Goal: Book appointment/travel/reservation

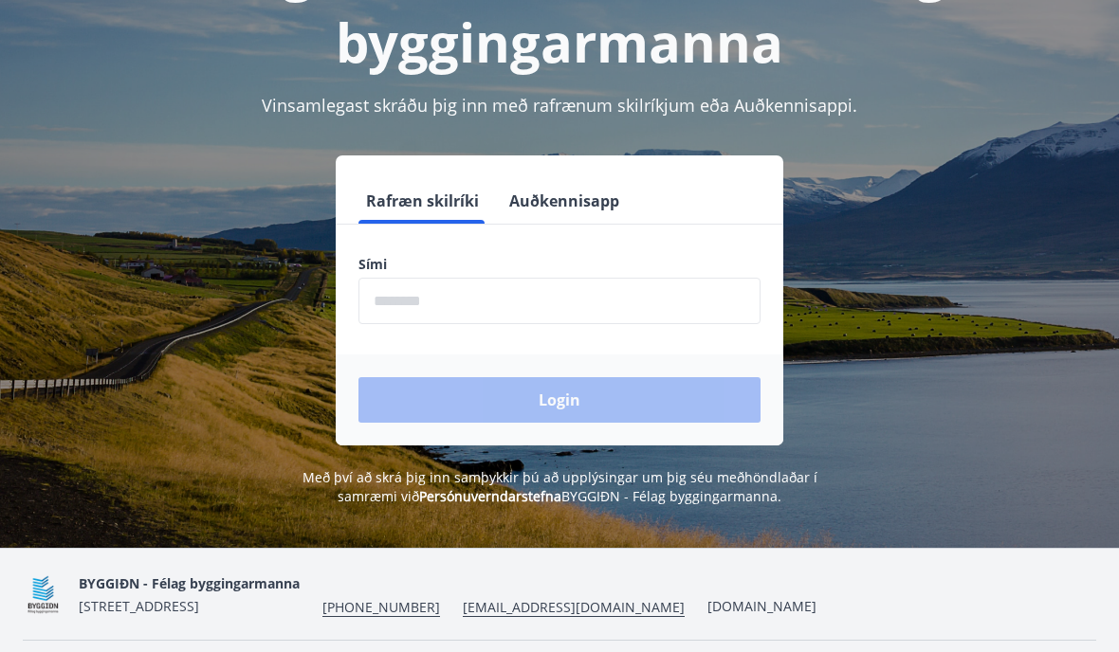
scroll to position [235, 0]
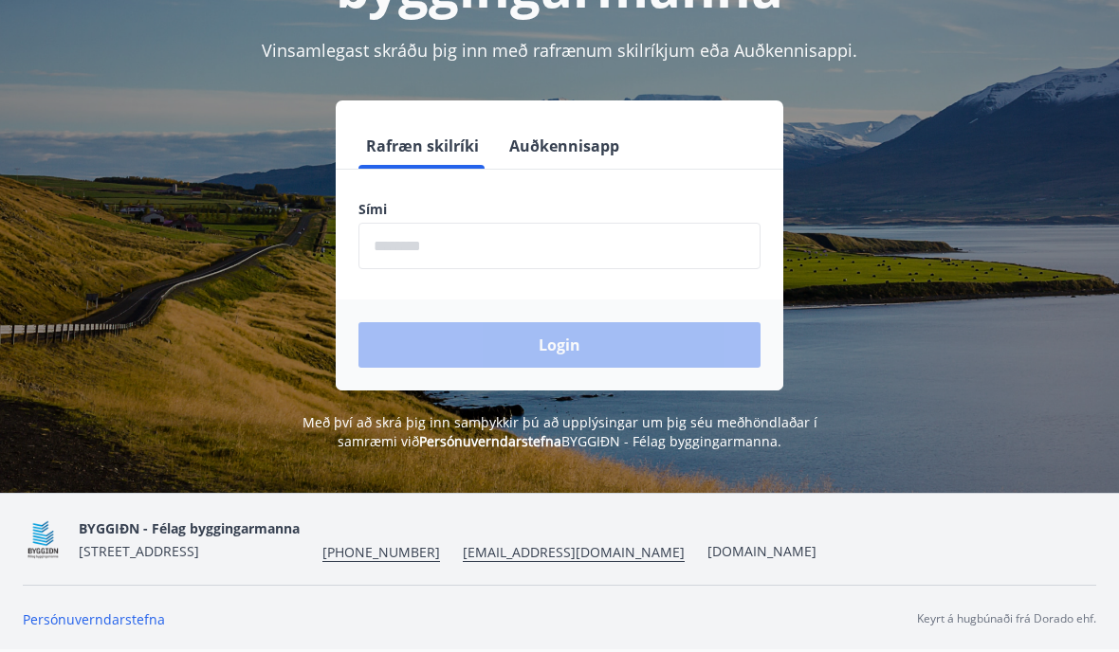
click at [397, 242] on input "phone" at bounding box center [559, 246] width 402 height 46
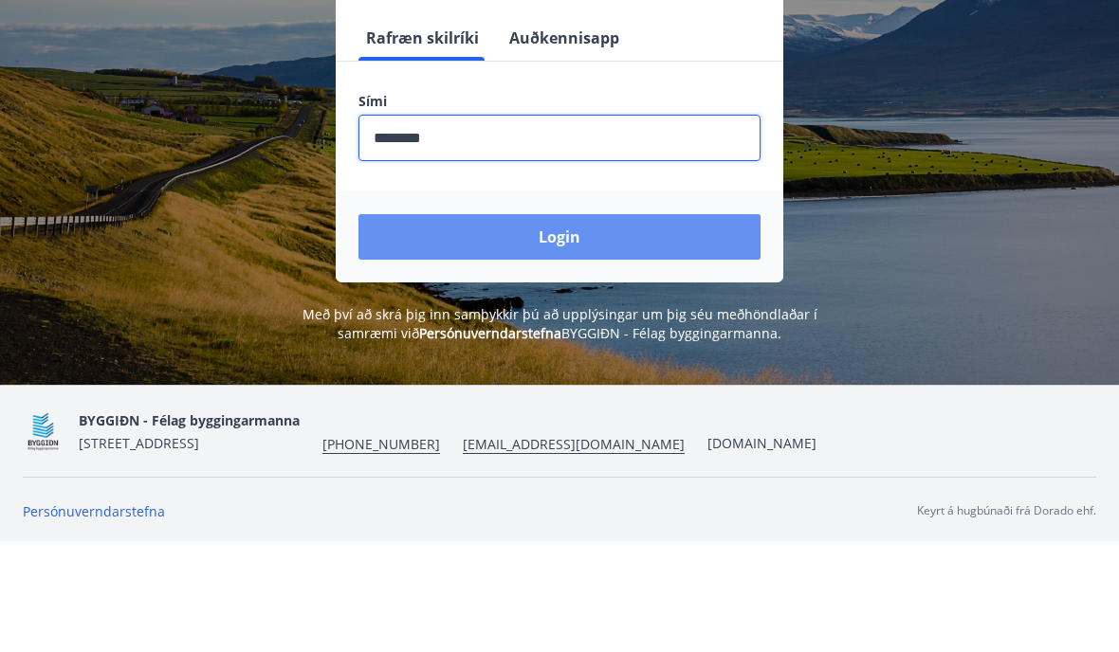
type input "********"
click at [563, 322] on button "Login" at bounding box center [559, 345] width 402 height 46
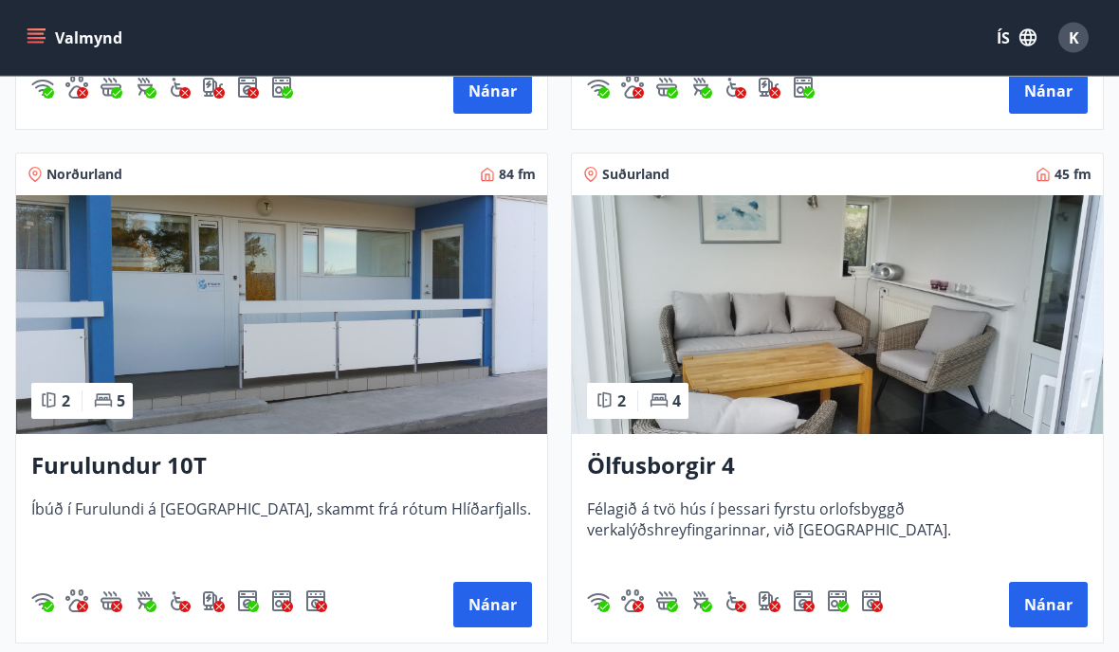
scroll to position [1811, 0]
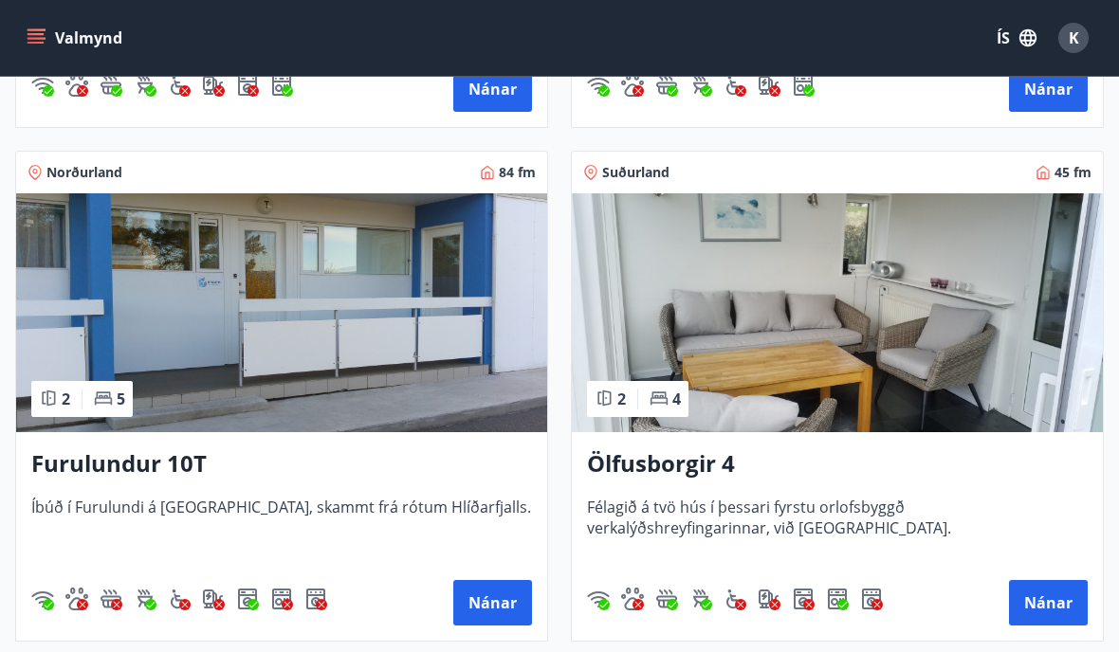
click at [295, 471] on h3 "Furulundur 10T" at bounding box center [281, 465] width 501 height 34
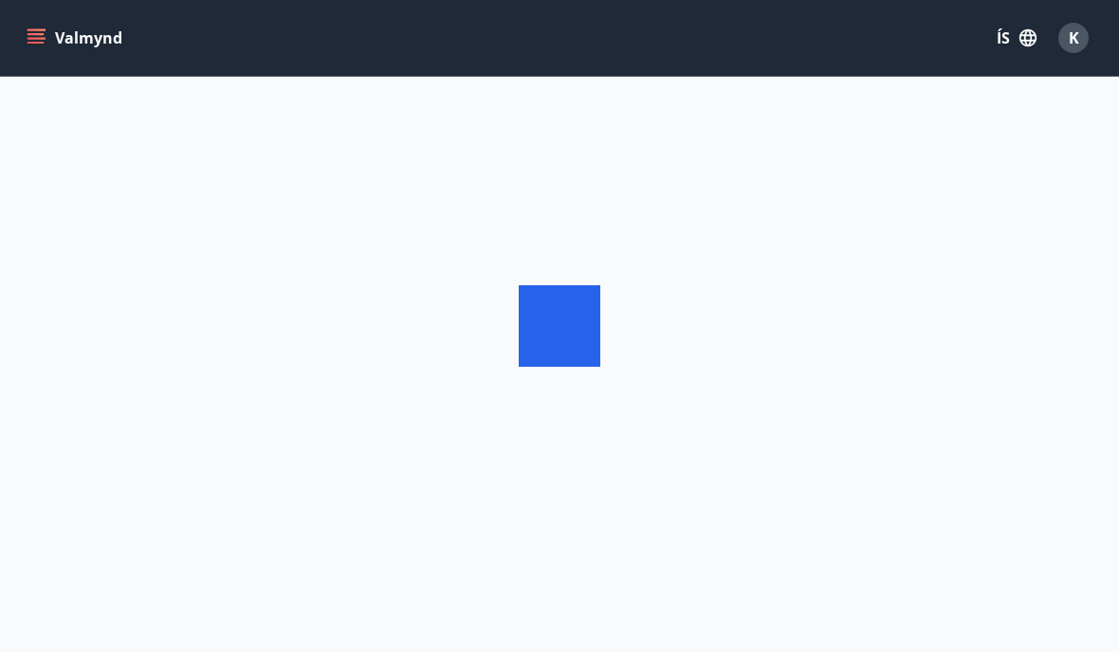
scroll to position [81, 0]
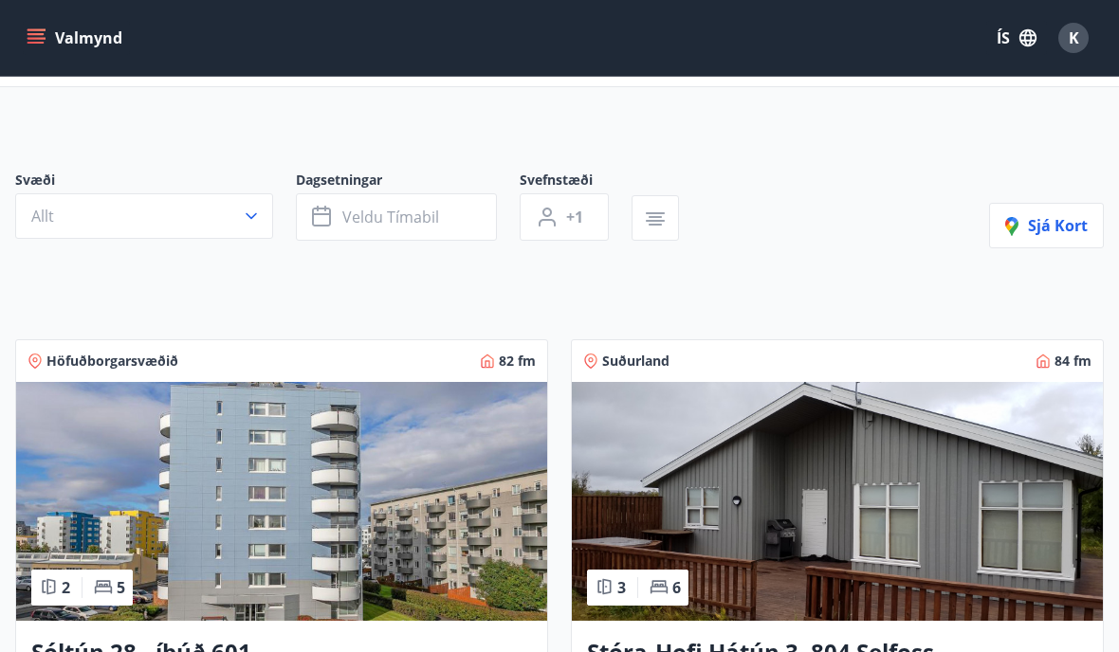
click at [366, 198] on button "Veldu tímabil" at bounding box center [396, 216] width 201 height 47
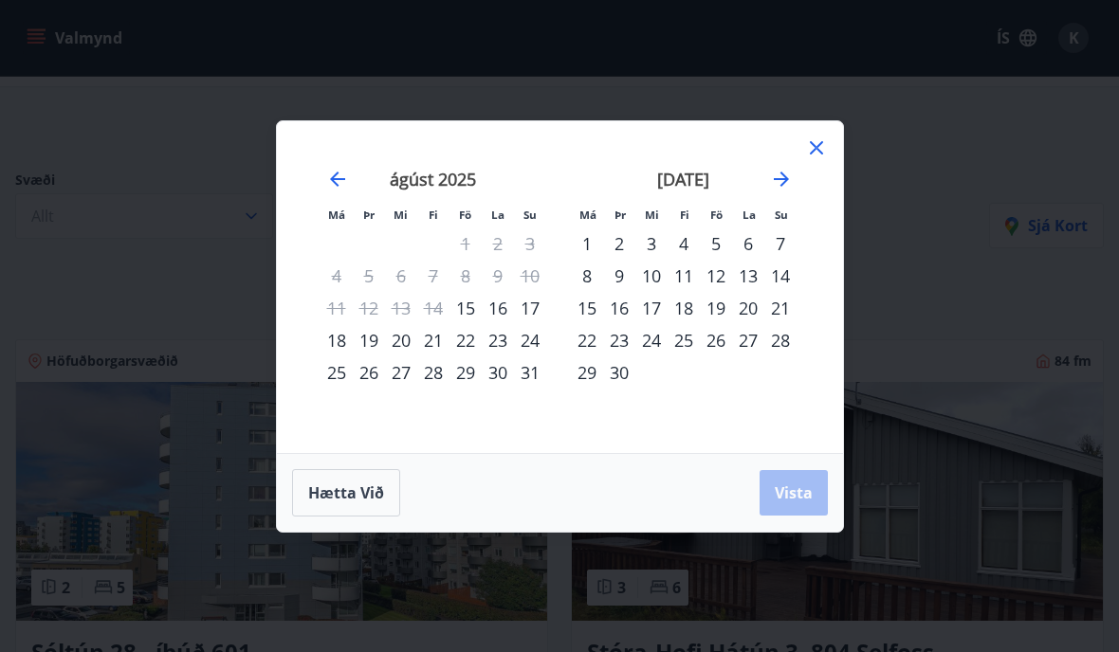
click at [504, 306] on div "16" at bounding box center [498, 308] width 32 height 32
click at [471, 305] on div "15" at bounding box center [465, 308] width 32 height 32
click at [514, 305] on div "17" at bounding box center [530, 308] width 32 height 32
click at [494, 303] on div "16" at bounding box center [498, 308] width 32 height 32
click at [486, 308] on div "16" at bounding box center [498, 308] width 32 height 32
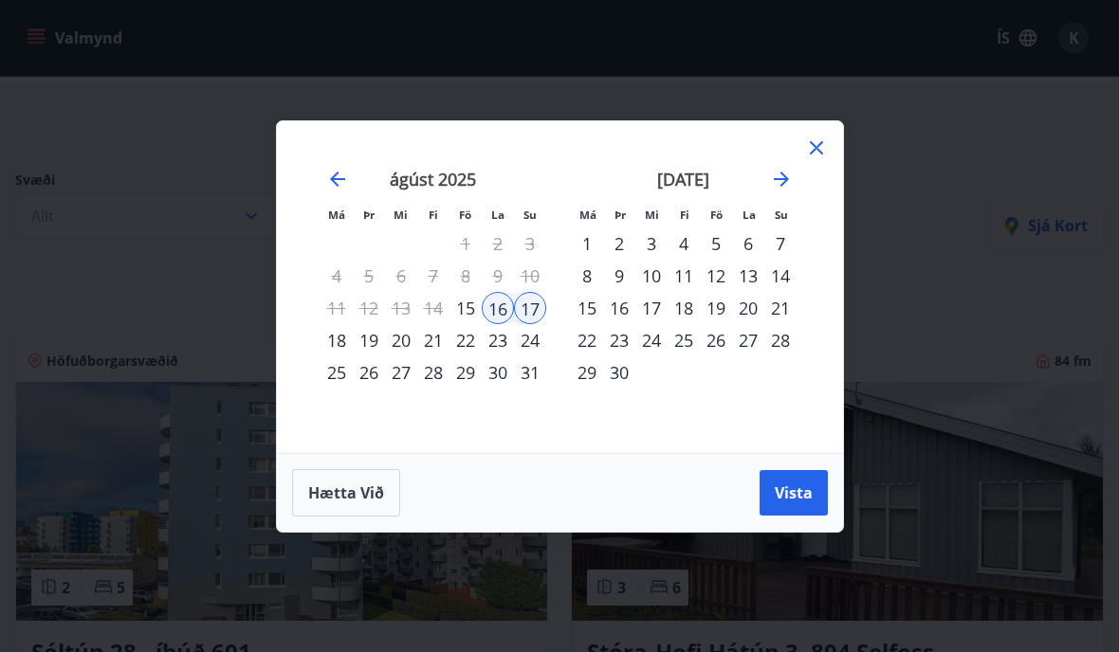
click at [482, 298] on div "16" at bounding box center [498, 308] width 32 height 32
click at [470, 302] on div "15" at bounding box center [465, 308] width 32 height 32
click at [508, 297] on div "16" at bounding box center [498, 308] width 32 height 32
click at [538, 305] on div "17" at bounding box center [530, 308] width 32 height 32
click at [476, 300] on div "15" at bounding box center [465, 308] width 32 height 32
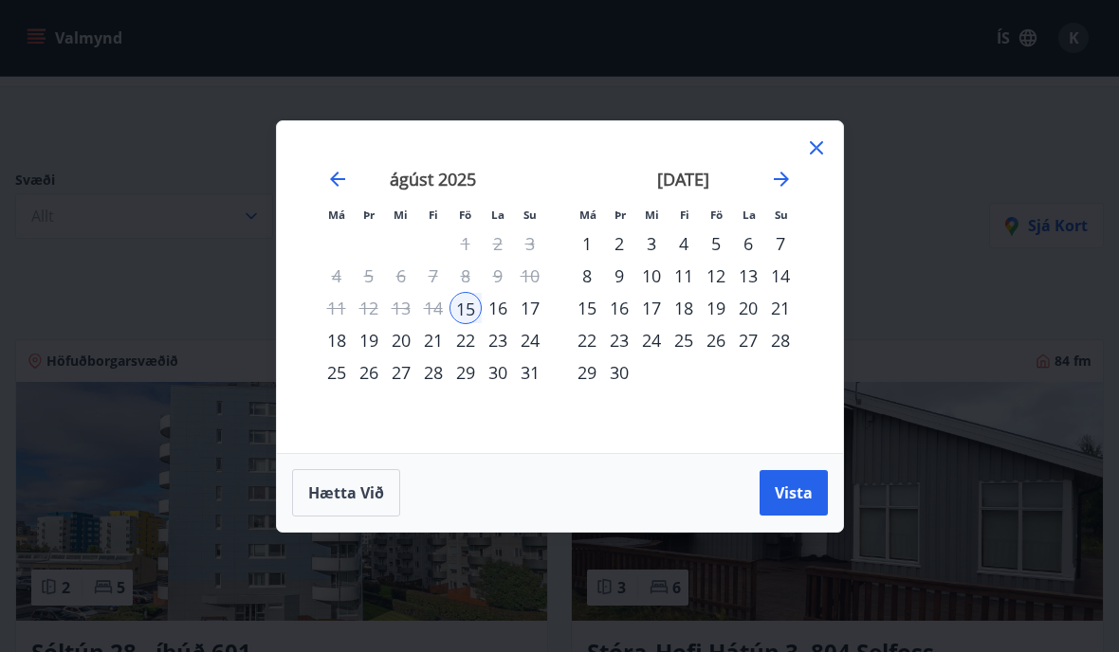
click at [512, 294] on div "16" at bounding box center [498, 308] width 32 height 32
click at [805, 497] on span "Vista" at bounding box center [794, 493] width 38 height 21
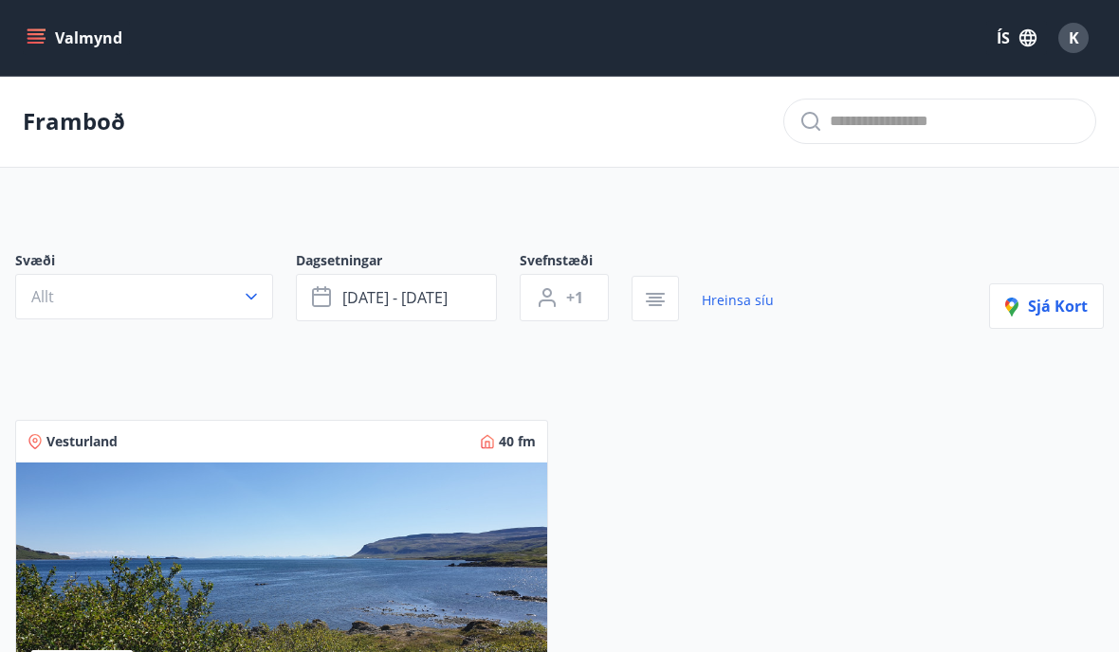
click at [730, 407] on div "Vesturland 40 fm 2 5 Vatnsfjörður hús 4, Flókalundur Orlofshús á söguslóðum í V…" at bounding box center [547, 654] width 1111 height 514
click at [257, 289] on icon "button" at bounding box center [251, 296] width 19 height 19
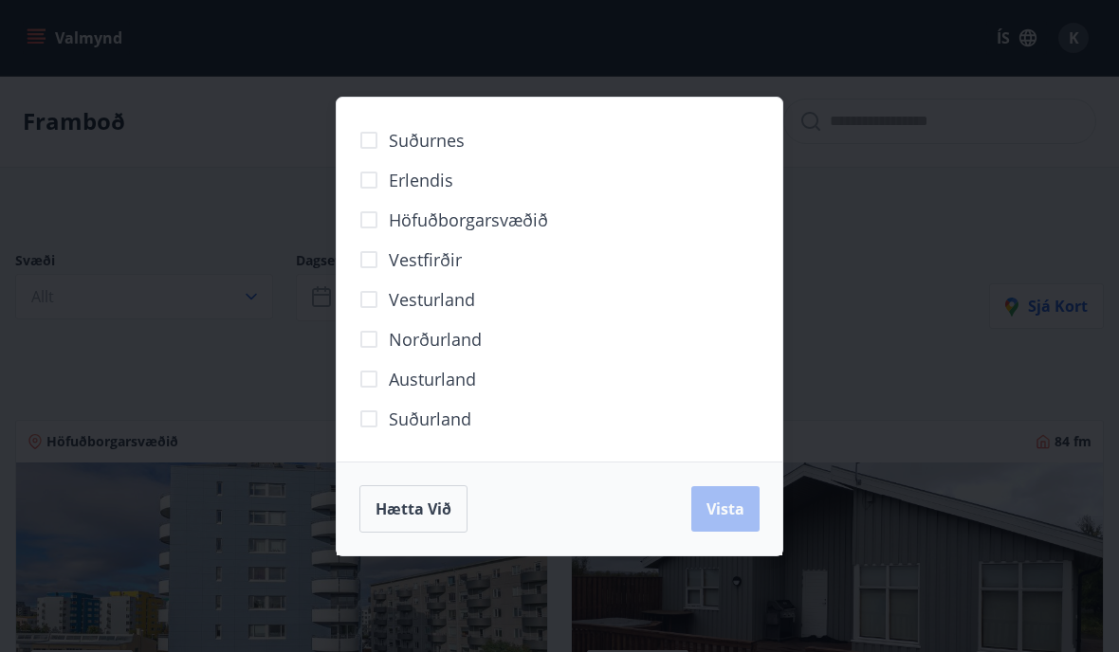
scroll to position [81, 0]
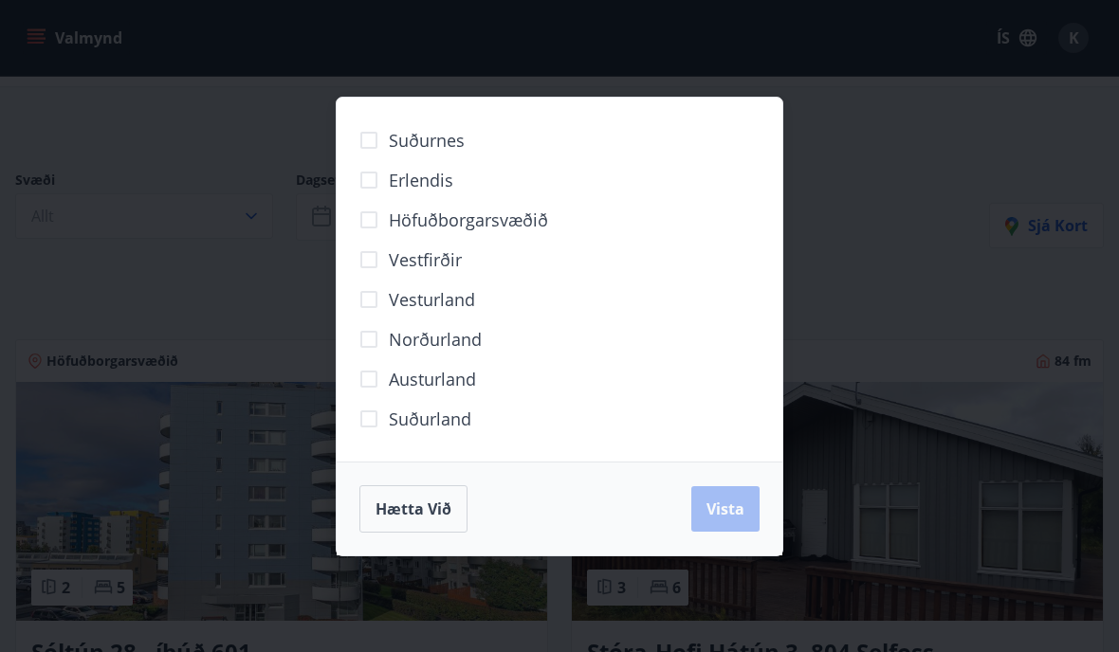
click at [673, 264] on div "Vestfirðir" at bounding box center [559, 260] width 400 height 40
click at [715, 503] on span "Vista" at bounding box center [725, 509] width 38 height 21
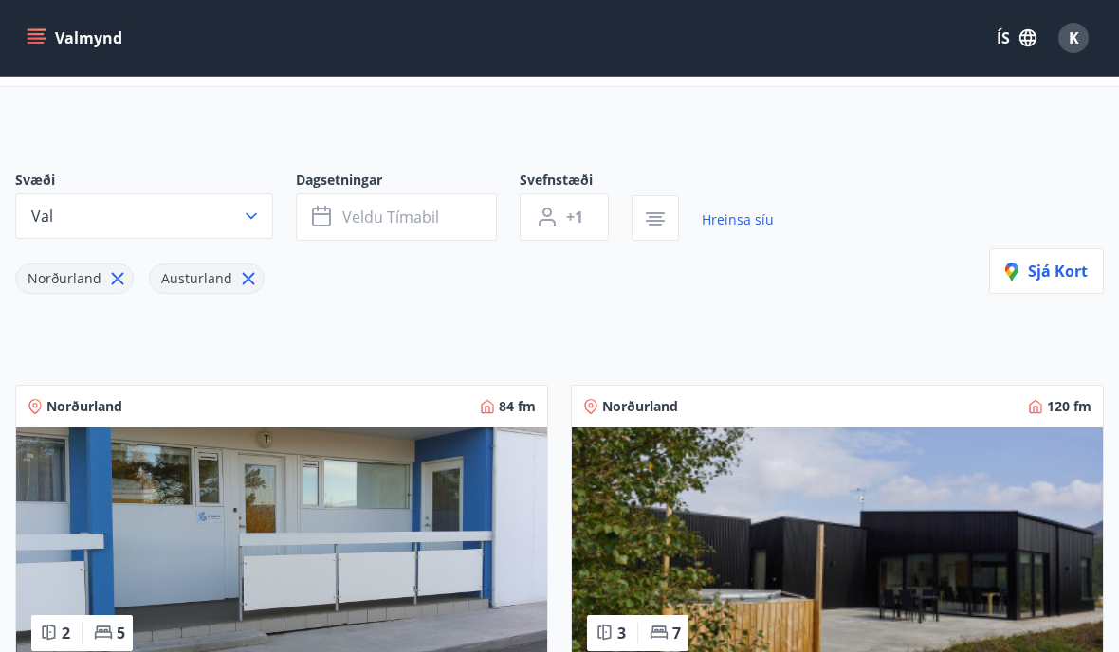
click at [347, 200] on button "Veldu tímabil" at bounding box center [396, 216] width 201 height 47
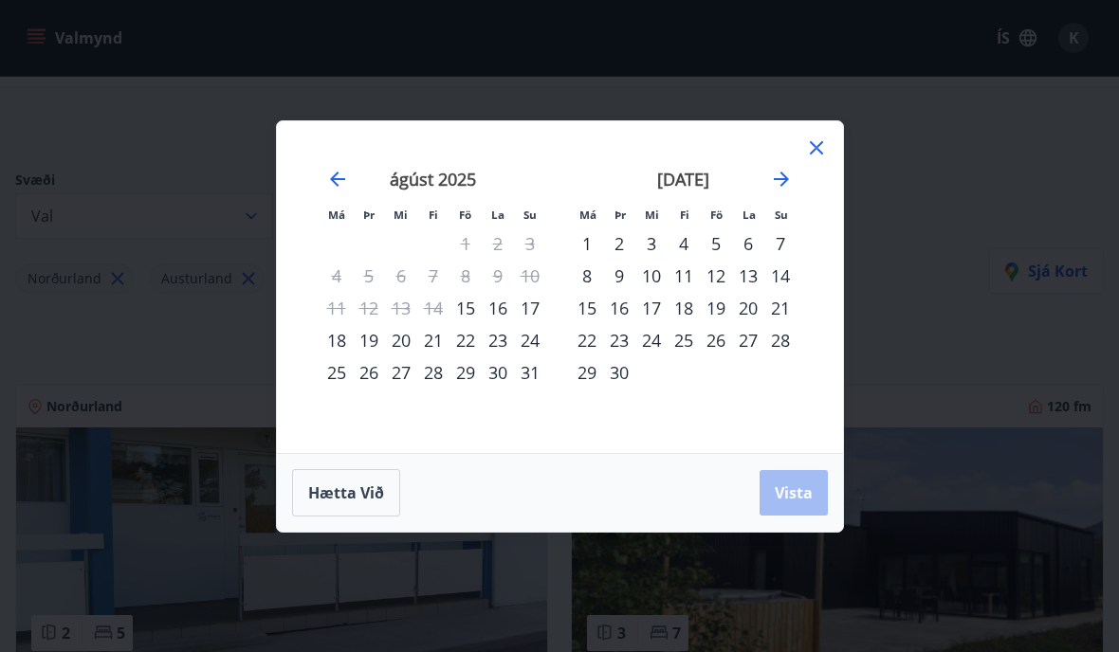
click at [470, 296] on div "15" at bounding box center [465, 308] width 32 height 32
click at [506, 303] on div "16" at bounding box center [498, 308] width 32 height 32
click at [785, 485] on span "Vista" at bounding box center [794, 493] width 38 height 21
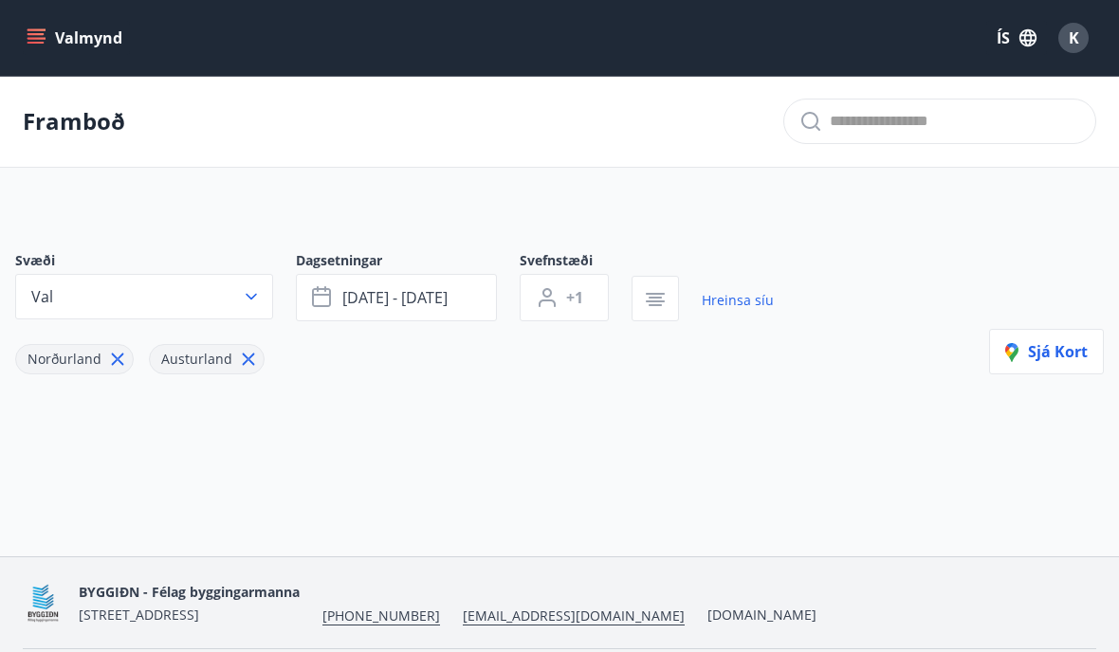
click at [247, 296] on icon "button" at bounding box center [251, 297] width 11 height 7
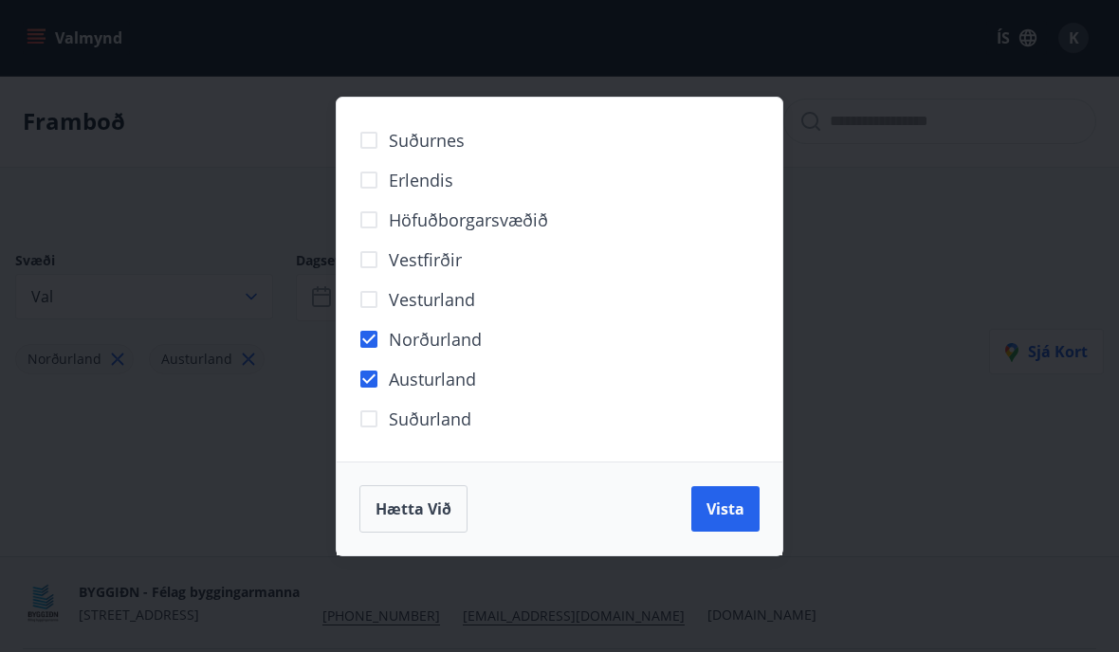
scroll to position [81, 0]
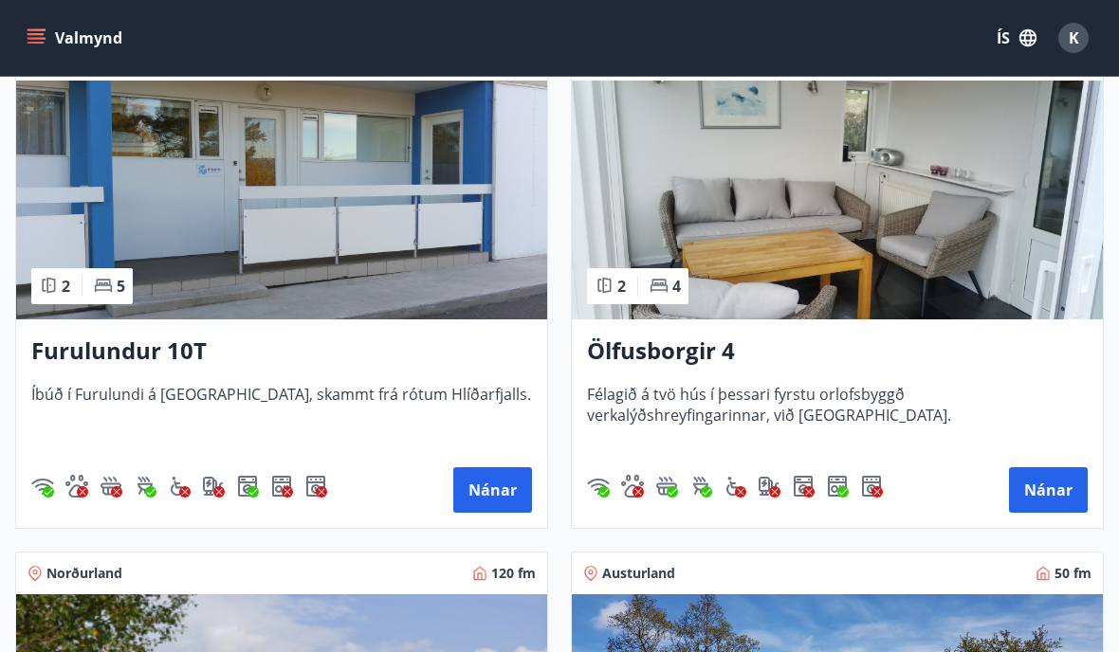
scroll to position [1923, 0]
click at [486, 498] on button "Nánar" at bounding box center [492, 491] width 79 height 46
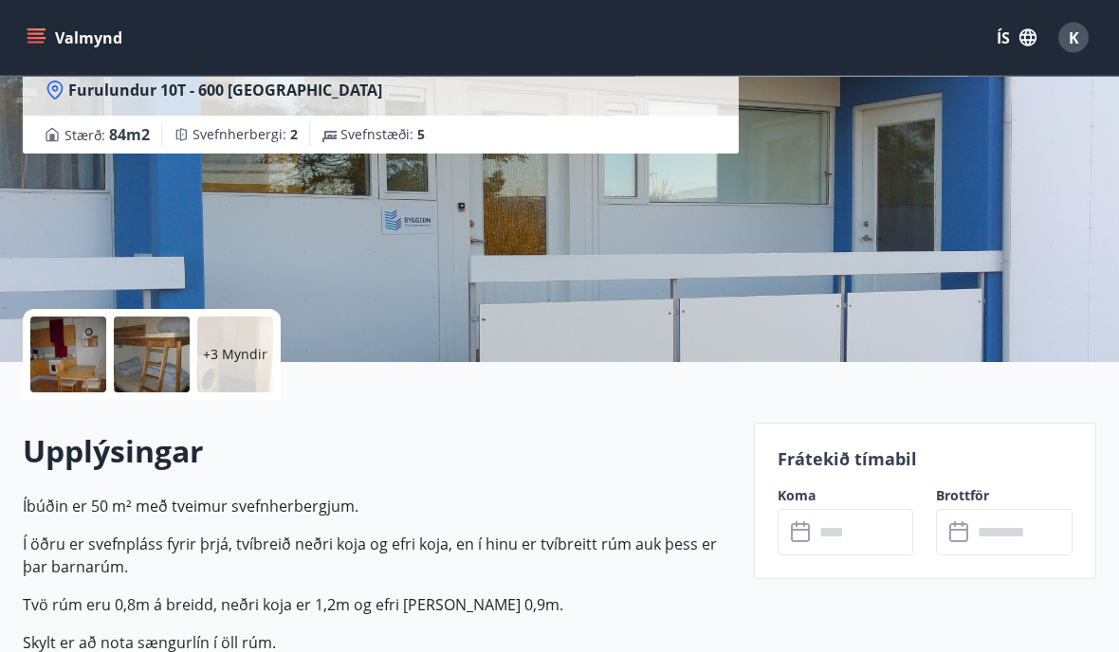
scroll to position [207, 0]
click at [814, 527] on input "text" at bounding box center [864, 532] width 101 height 46
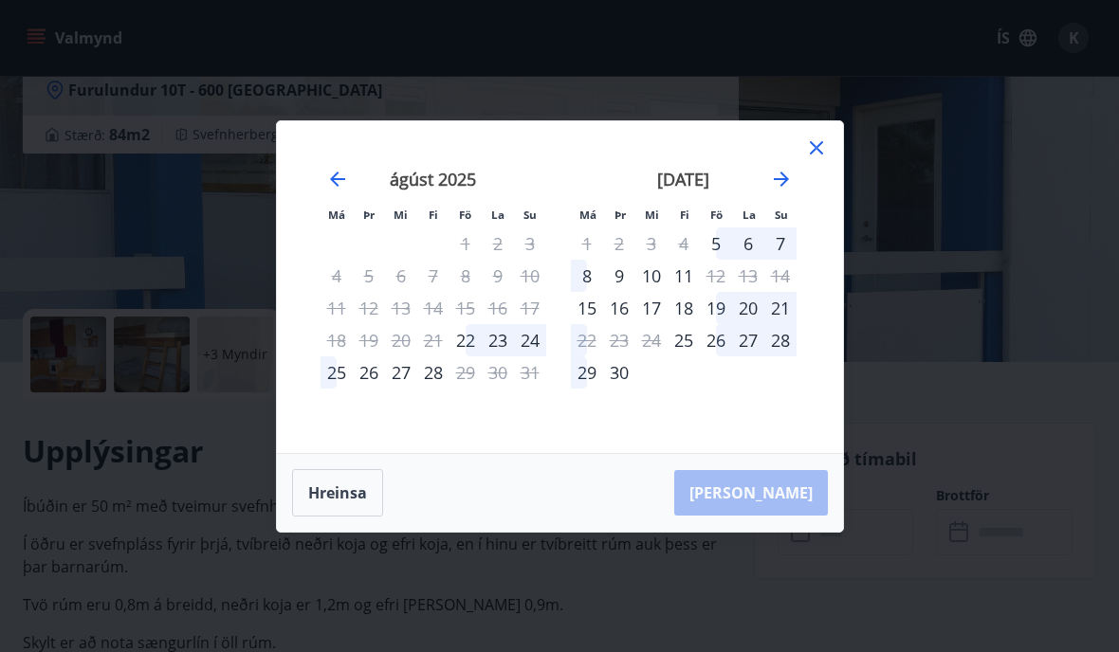
click at [112, 0] on div "Má Þr Mi Fi Fö La Su Má Þr Mi Fi Fö La Su [DATE] 1 2 3 4 5 6 7 8 9 10 11 12 13 …" at bounding box center [559, 326] width 1119 height 652
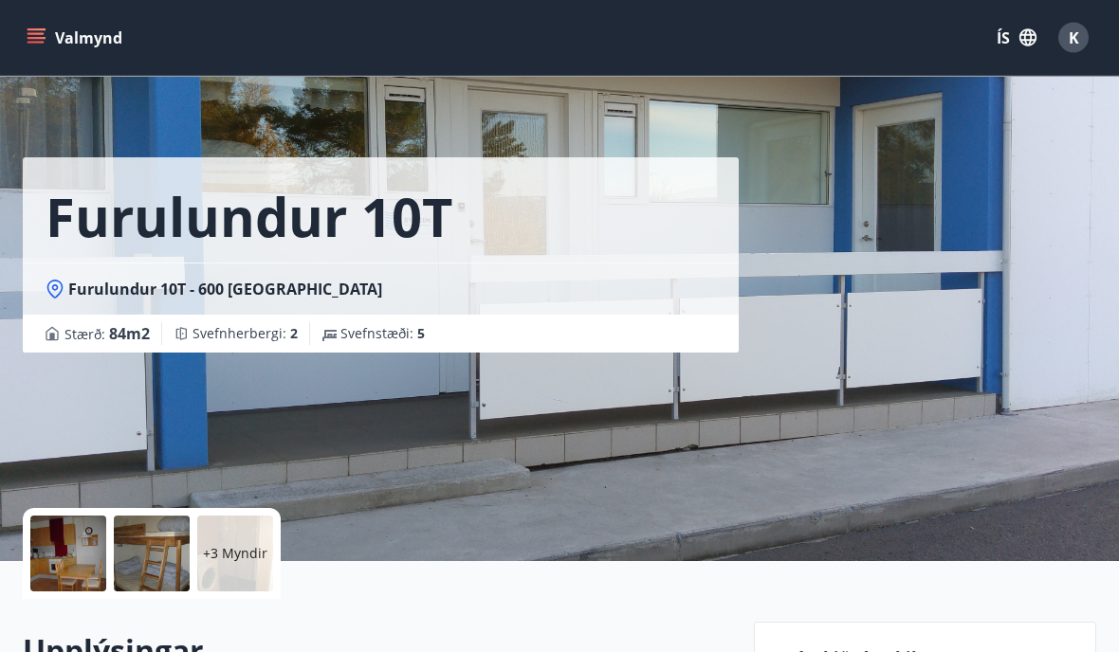
scroll to position [0, 0]
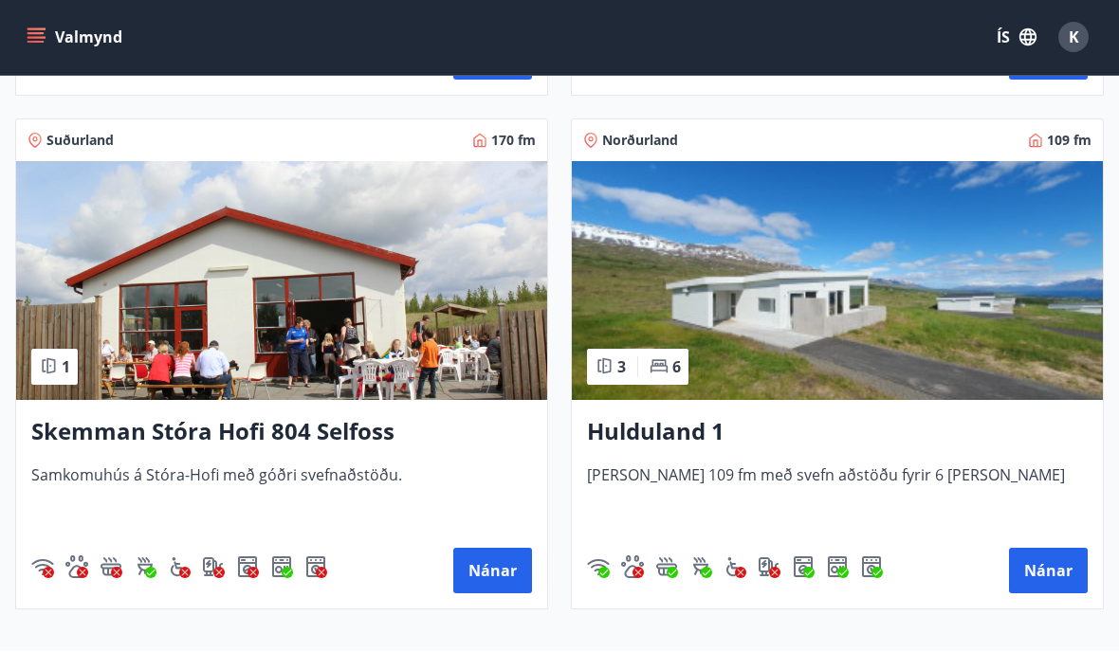
scroll to position [3399, 0]
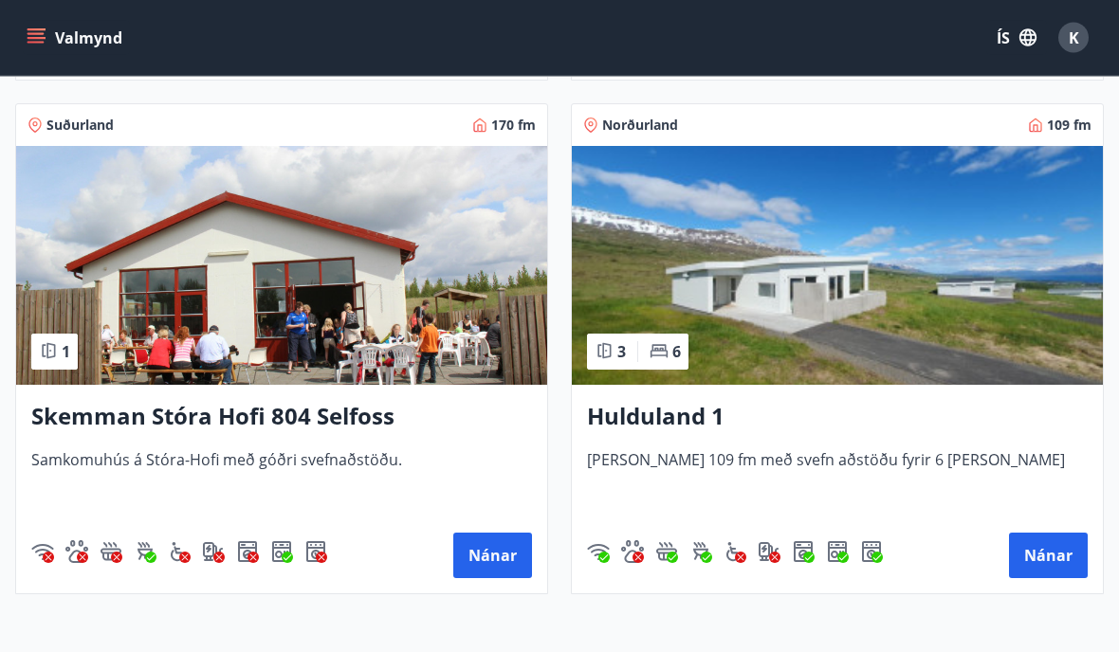
click at [1051, 555] on button "Nánar" at bounding box center [1048, 557] width 79 height 46
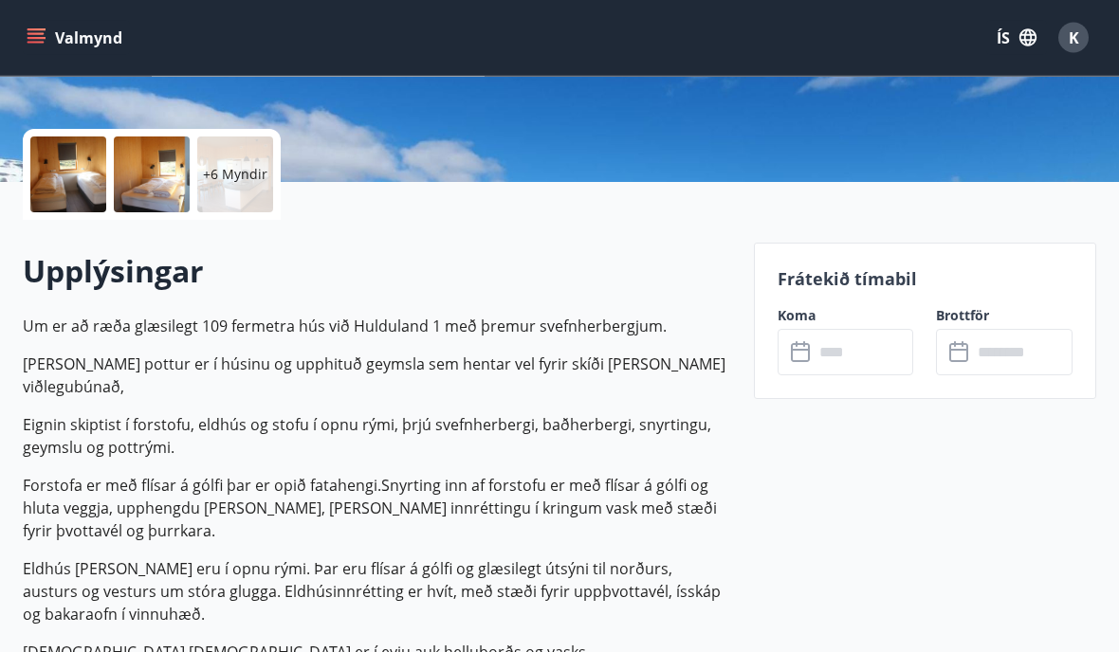
scroll to position [393, 0]
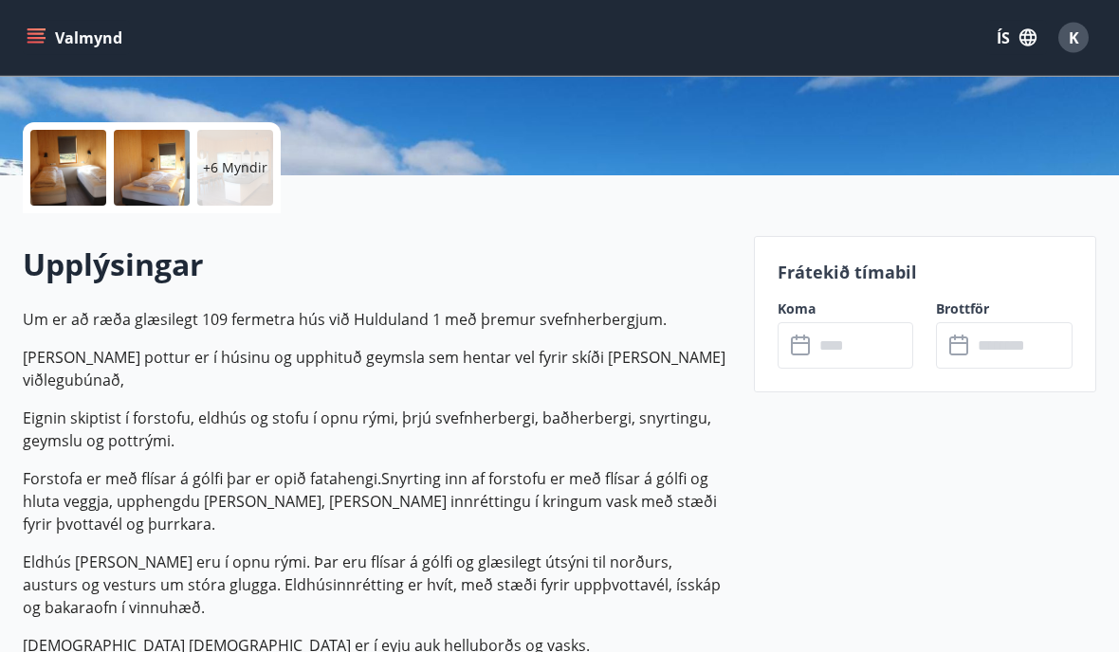
click at [817, 328] on input "text" at bounding box center [864, 346] width 101 height 46
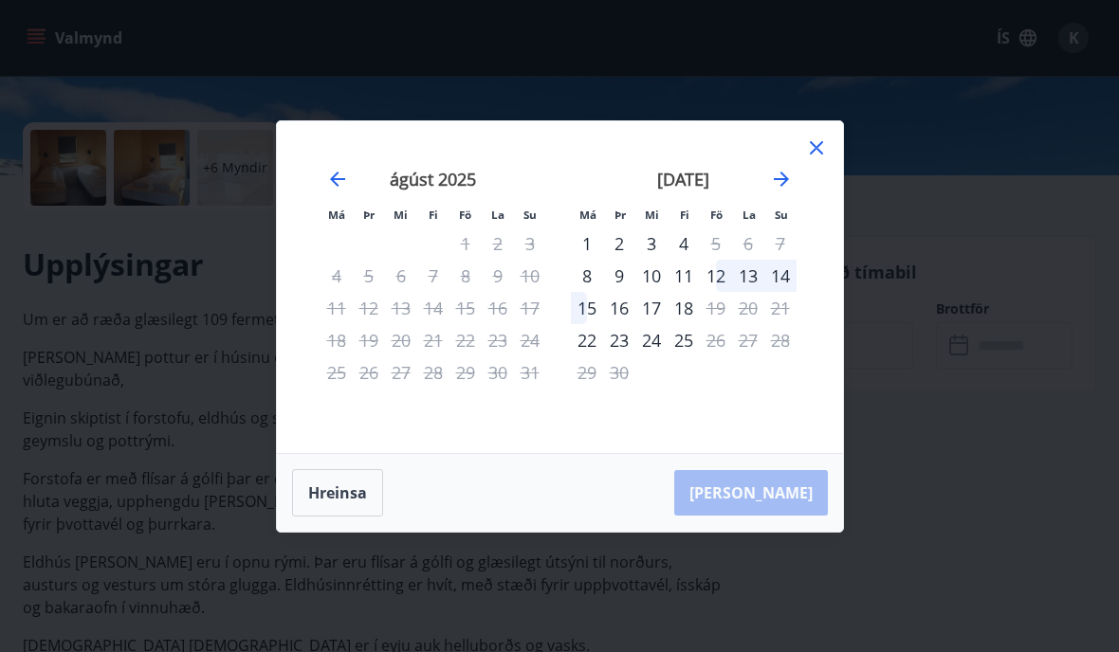
click at [820, 159] on icon at bounding box center [816, 148] width 23 height 23
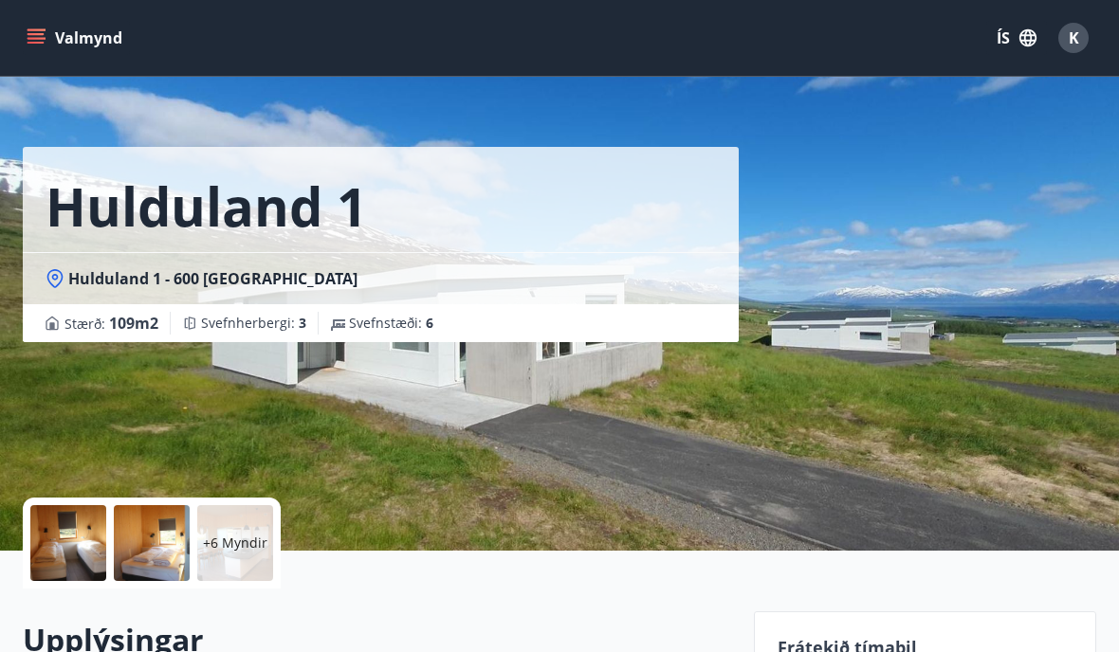
scroll to position [0, 0]
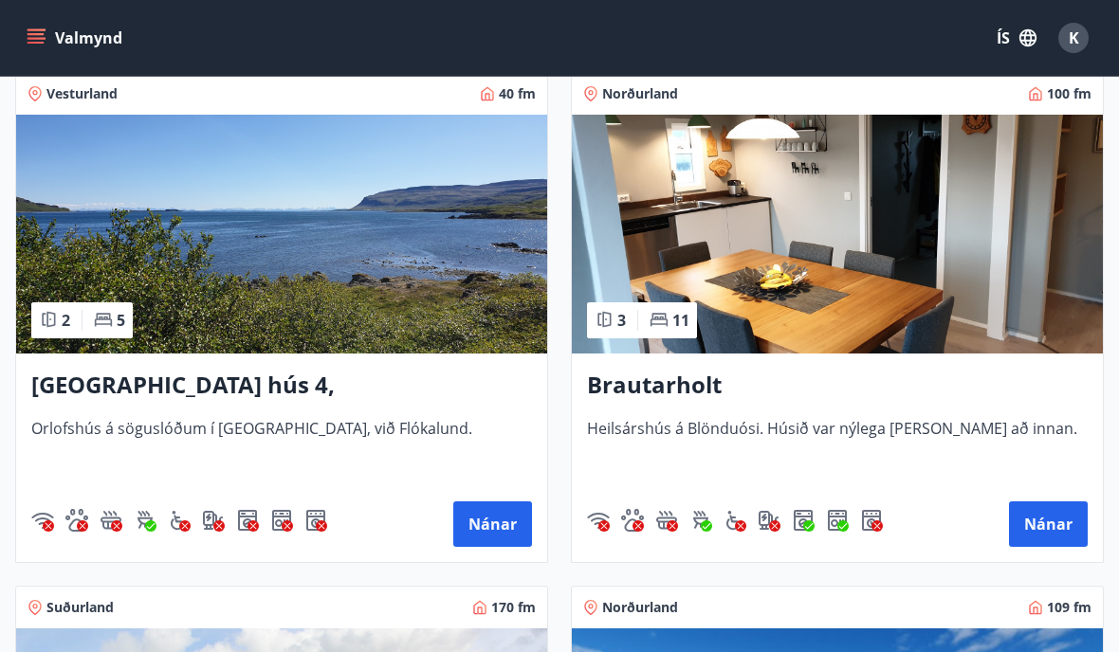
scroll to position [2917, 0]
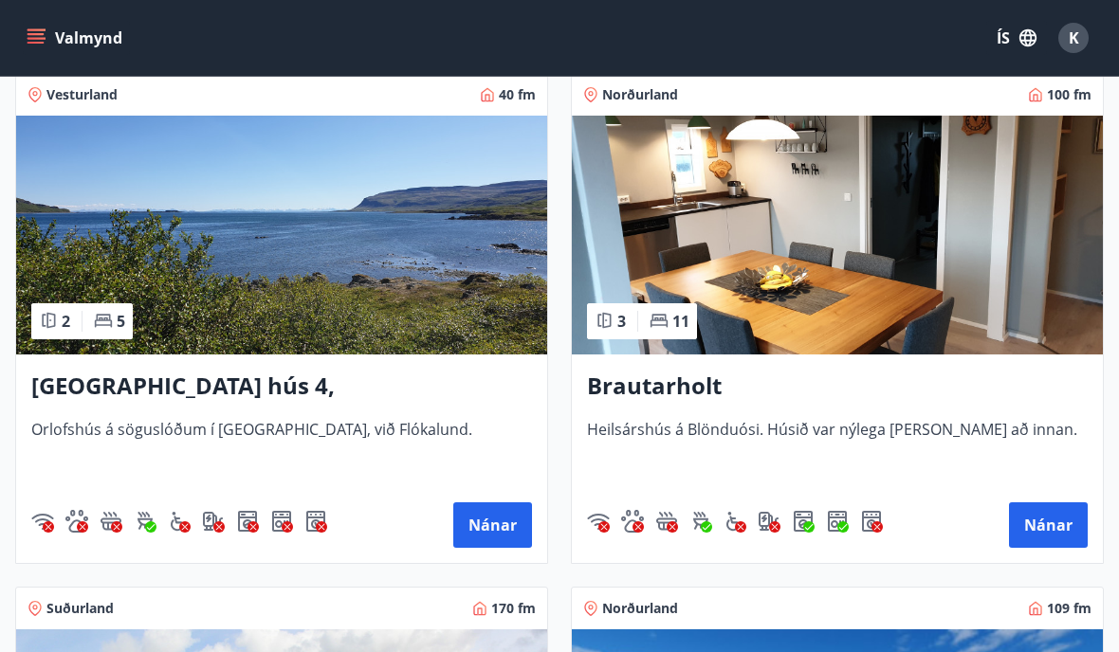
click at [1042, 512] on button "Nánar" at bounding box center [1048, 526] width 79 height 46
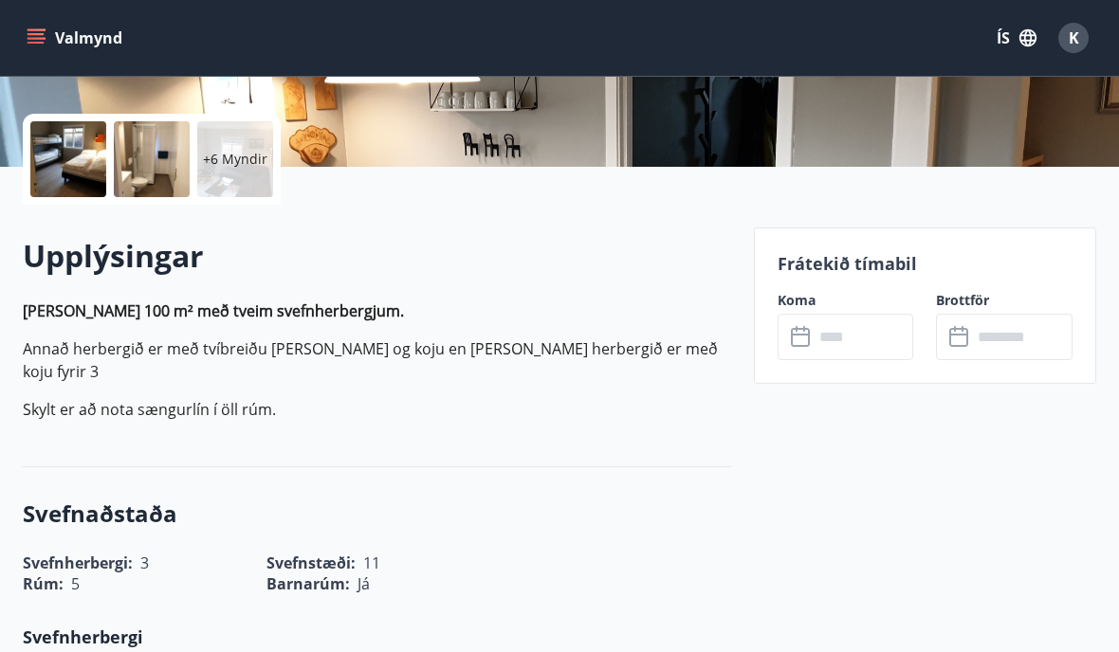
scroll to position [421, 0]
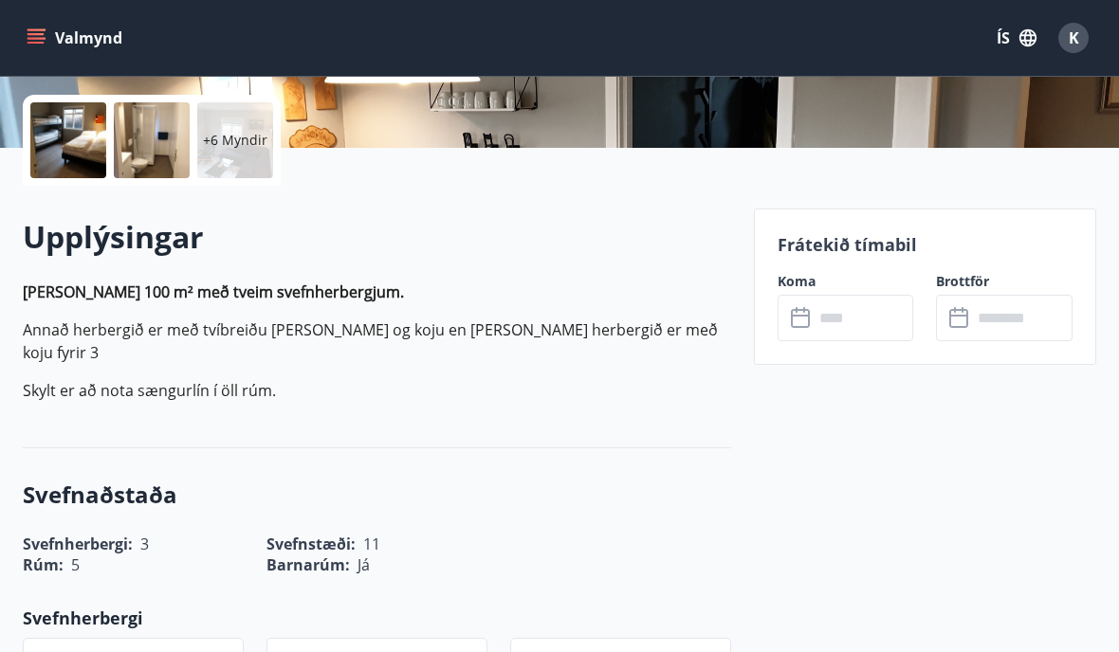
click at [819, 298] on input "text" at bounding box center [864, 318] width 101 height 46
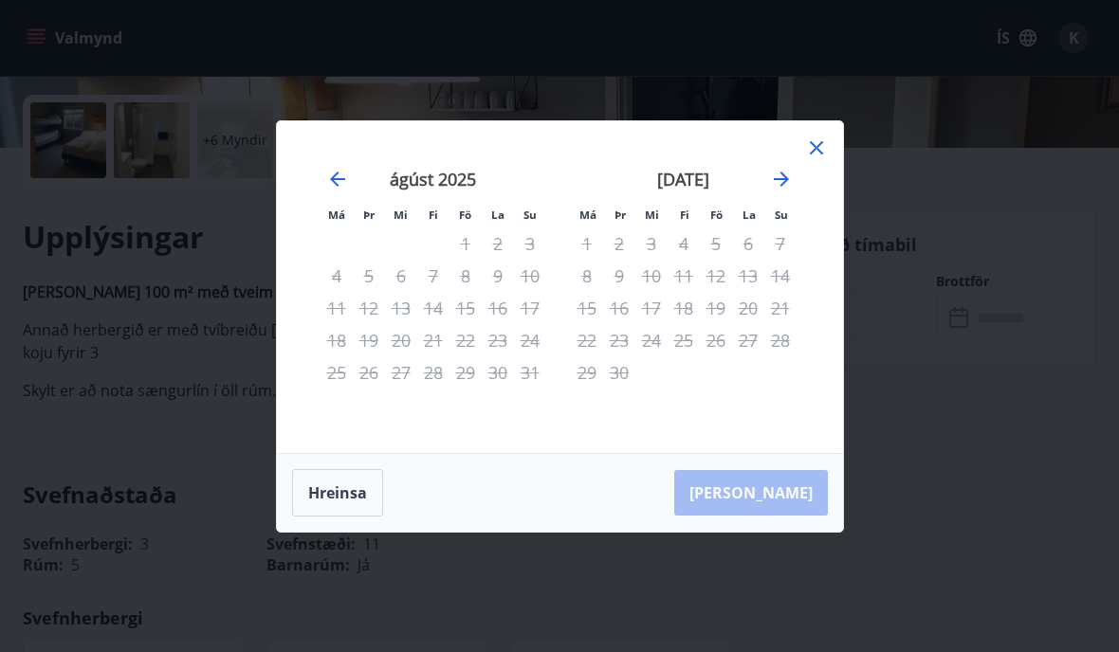
click at [787, 531] on div "[PERSON_NAME]" at bounding box center [560, 493] width 566 height 78
click at [790, 525] on div "[PERSON_NAME]" at bounding box center [560, 493] width 566 height 78
click at [787, 532] on div "[PERSON_NAME]" at bounding box center [560, 493] width 566 height 78
click at [810, 164] on div "Má Þr Mi Fi Fö La Su Má Þr Mi Fi Fö La Su [DATE] 1 2 3 4 5 6 7 8 9 10 11 12 13 …" at bounding box center [560, 287] width 566 height 332
click at [803, 196] on div "[DATE] 1 2 3 4 5 6 7 8 9 10 11 12 13 14 15 16 17 18 19 20 21 22 23 24 25 26 27 …" at bounding box center [684, 299] width 250 height 311
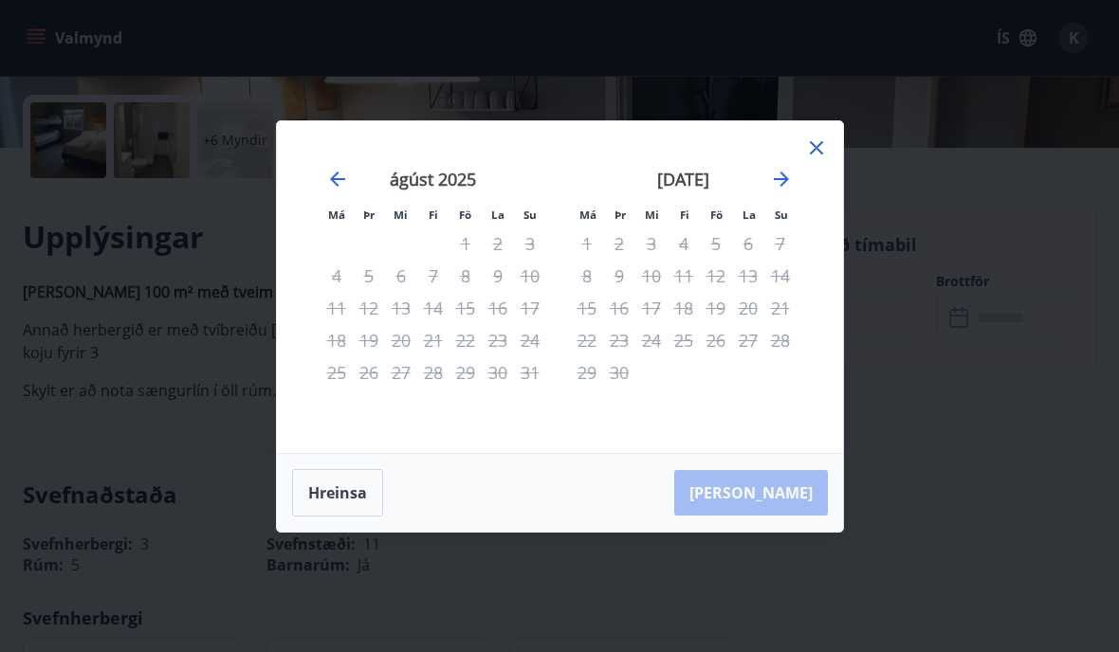
click at [822, 155] on icon at bounding box center [816, 147] width 13 height 13
